Goal: Task Accomplishment & Management: Use online tool/utility

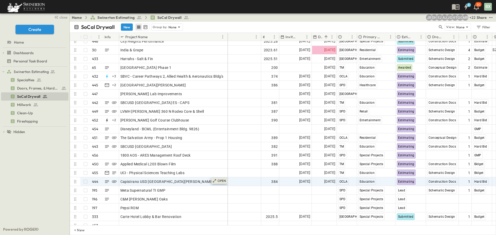
scroll to position [3824, 50]
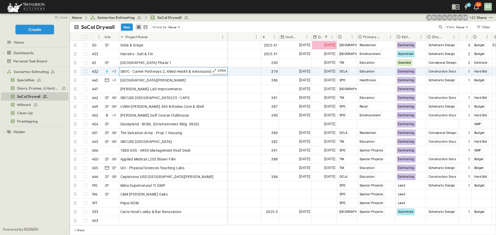
click at [184, 69] on span "SBVC - Career Pathways 2, Allied Health & Aeronautics Bldg's" at bounding box center [171, 71] width 103 height 5
click at [406, 70] on span "Estimating" at bounding box center [406, 72] width 16 height 4
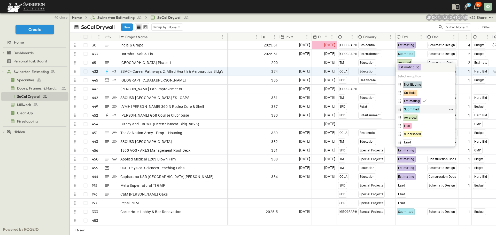
click at [414, 110] on span "Submitted" at bounding box center [411, 109] width 15 height 4
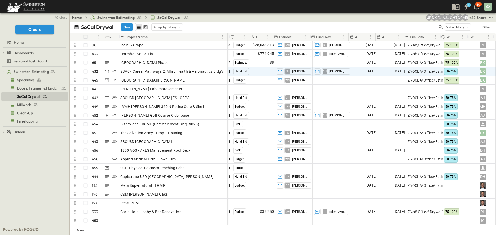
scroll to position [3824, 294]
drag, startPoint x: 362, startPoint y: 68, endPoint x: 368, endPoint y: 69, distance: 6.8
click at [365, 68] on span "[DATE]" at bounding box center [370, 71] width 11 height 6
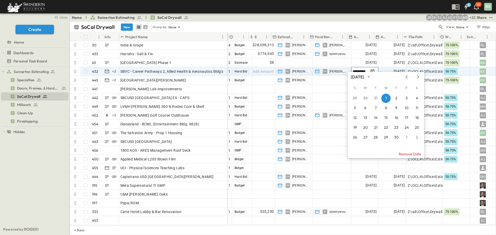
click at [370, 69] on icon "Tracking Date Menu" at bounding box center [372, 71] width 5 height 5
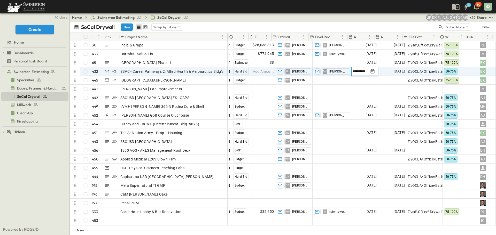
click at [370, 69] on icon "Tracking Date Menu" at bounding box center [372, 71] width 5 height 5
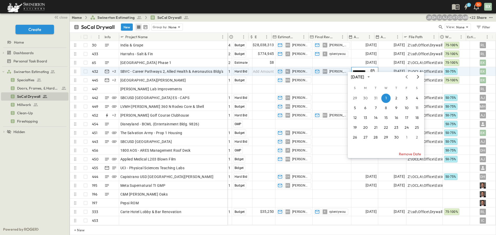
click at [421, 78] on div "[DATE]" at bounding box center [386, 77] width 76 height 8
click at [418, 79] on icon "Next month" at bounding box center [418, 77] width 6 height 4
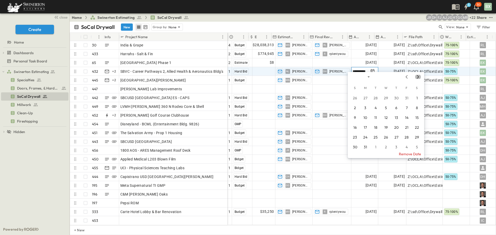
click at [418, 79] on icon "Next month" at bounding box center [418, 77] width 6 height 4
click at [409, 79] on icon "Previous month" at bounding box center [406, 77] width 6 height 4
click at [374, 108] on button "4" at bounding box center [375, 108] width 9 height 9
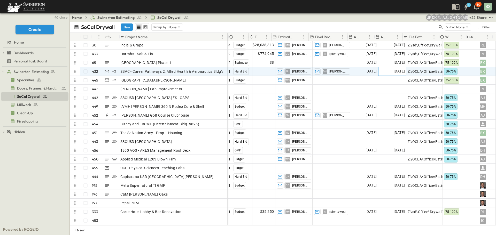
click at [394, 68] on span "[DATE]" at bounding box center [399, 71] width 11 height 6
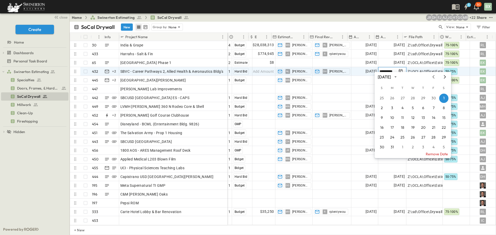
click at [442, 76] on icon "Next month" at bounding box center [445, 77] width 6 height 4
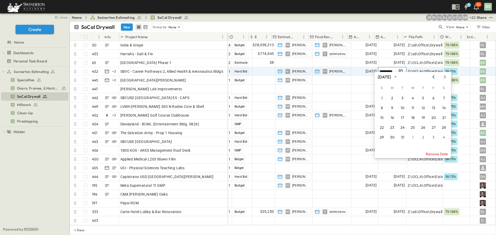
click at [432, 78] on icon "Previous month" at bounding box center [433, 77] width 6 height 4
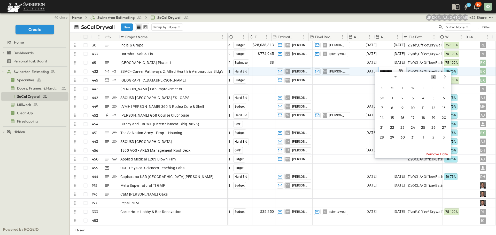
click at [432, 78] on icon "Previous month" at bounding box center [433, 77] width 6 height 4
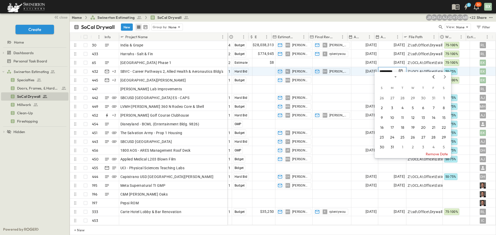
click at [432, 78] on icon "Previous month" at bounding box center [433, 77] width 6 height 4
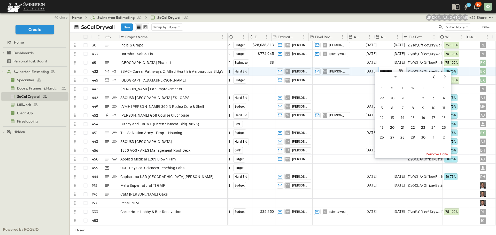
click at [432, 78] on icon "Previous month" at bounding box center [433, 77] width 6 height 4
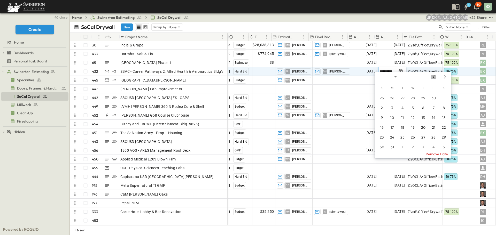
click at [432, 78] on icon "Previous month" at bounding box center [433, 77] width 6 height 4
click at [445, 76] on icon "Next month" at bounding box center [445, 76] width 2 height 3
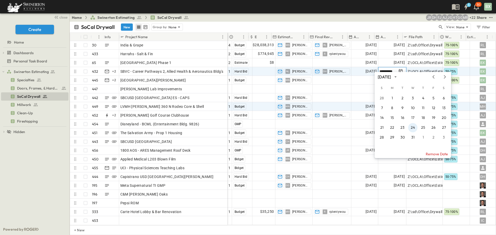
click at [411, 127] on button "24" at bounding box center [412, 127] width 9 height 9
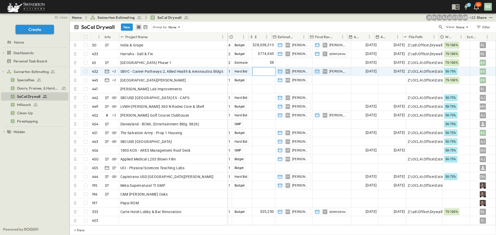
click at [256, 69] on span "Add Amount" at bounding box center [263, 71] width 21 height 5
click at [260, 69] on input "text" at bounding box center [265, 71] width 16 height 5
type input "*******"
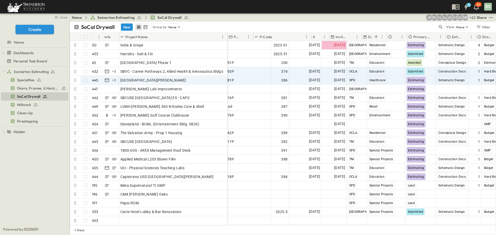
scroll to position [3824, 0]
